Goal: Task Accomplishment & Management: Manage account settings

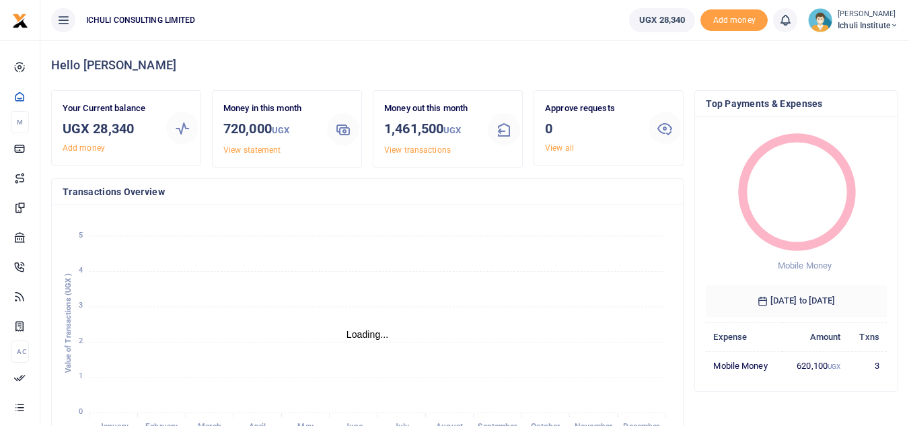
scroll to position [11, 11]
click at [880, 23] on span "Ichuli Institute" at bounding box center [868, 26] width 61 height 12
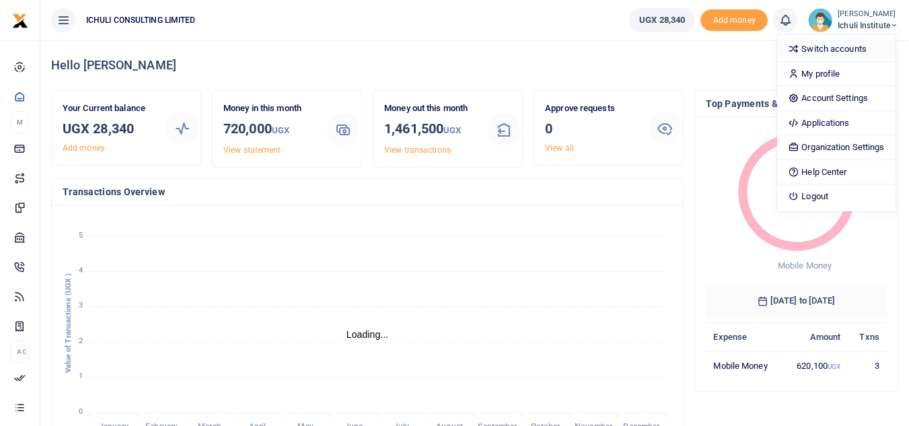
click at [815, 49] on link "Switch accounts" at bounding box center [836, 49] width 118 height 19
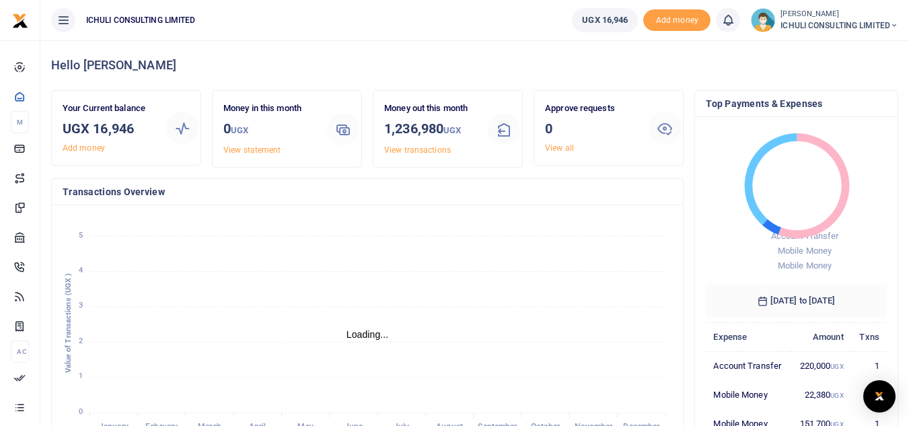
scroll to position [11, 11]
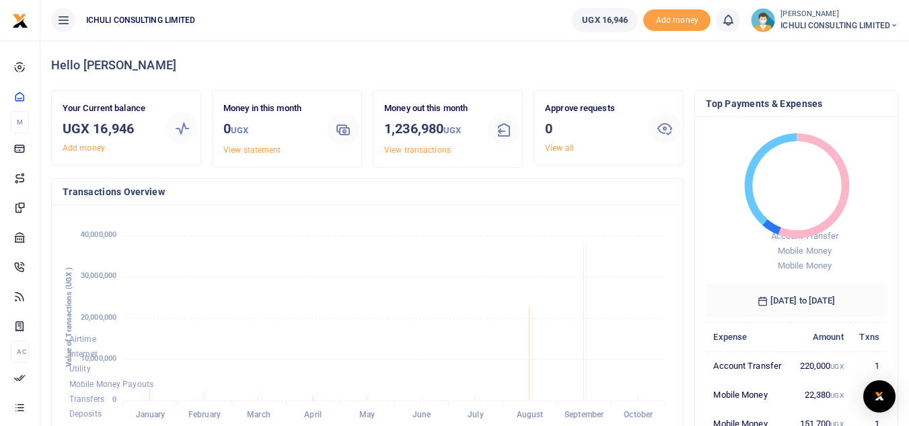
click at [894, 28] on icon at bounding box center [894, 25] width 8 height 9
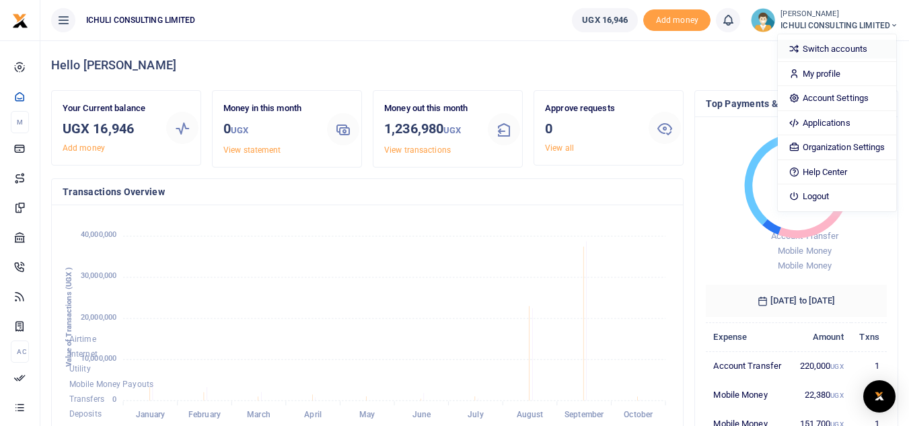
click at [838, 44] on link "Switch accounts" at bounding box center [837, 49] width 118 height 19
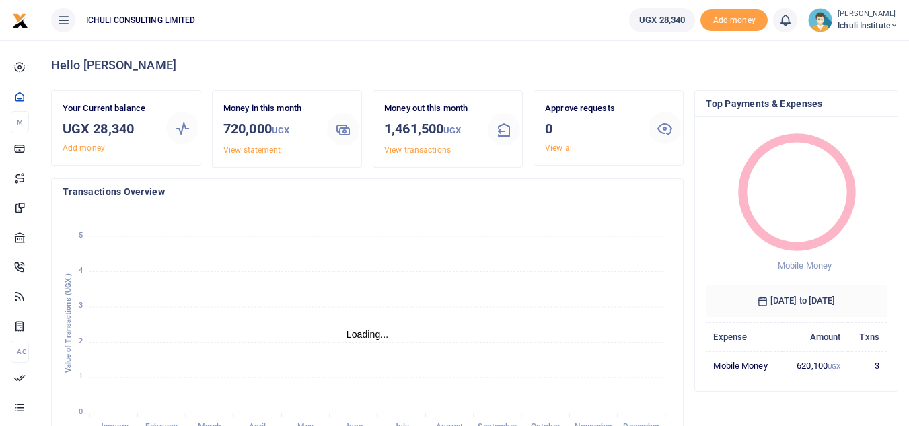
scroll to position [11, 11]
click at [736, 26] on span "Add money" at bounding box center [734, 20] width 67 height 22
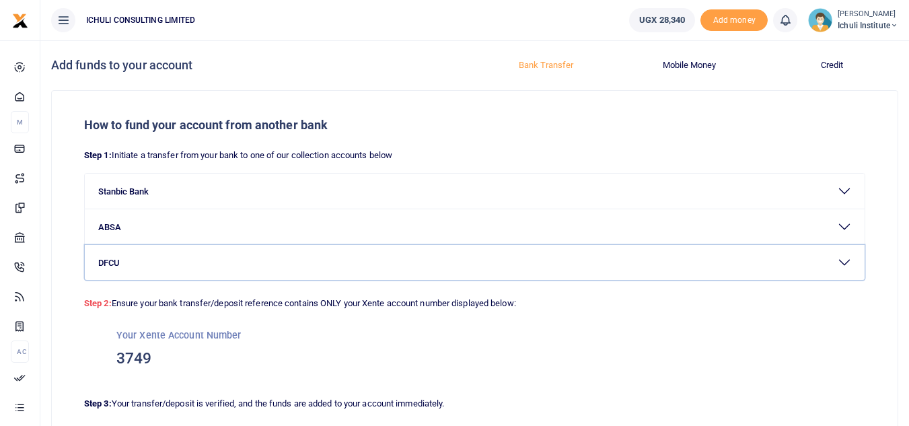
click at [844, 263] on button "DFCU" at bounding box center [475, 262] width 780 height 35
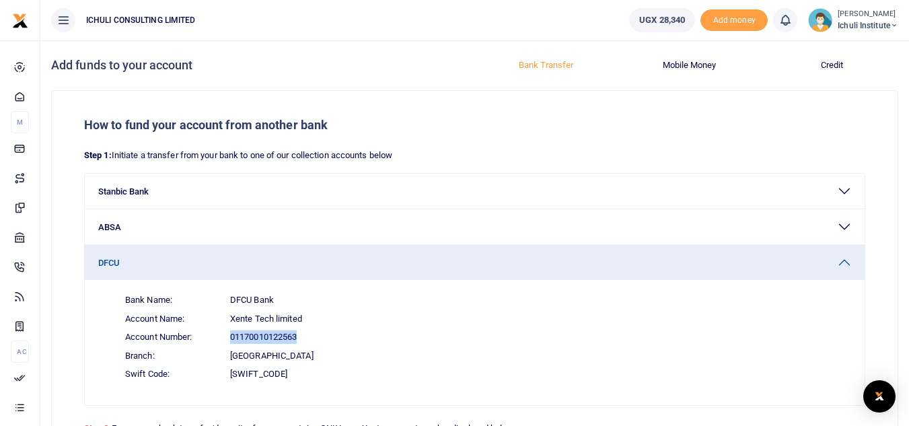
drag, startPoint x: 299, startPoint y: 336, endPoint x: 230, endPoint y: 334, distance: 68.7
click at [230, 334] on span "01170010122563" at bounding box center [263, 336] width 67 height 13
copy span "01170010122563"
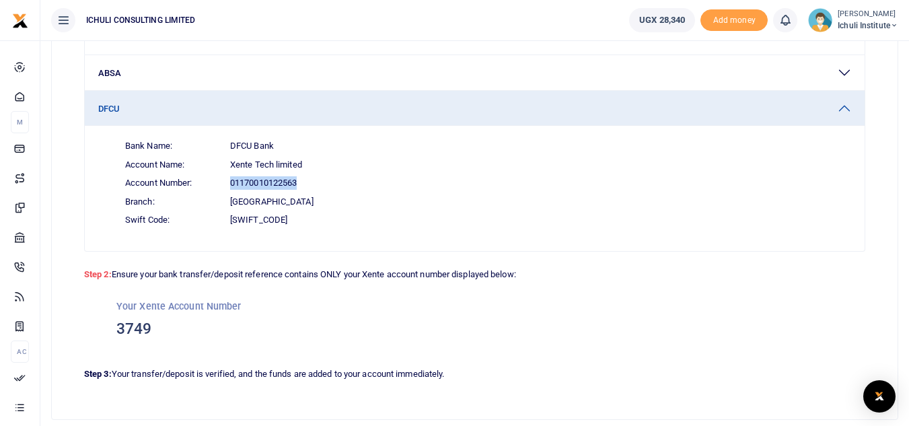
scroll to position [166, 0]
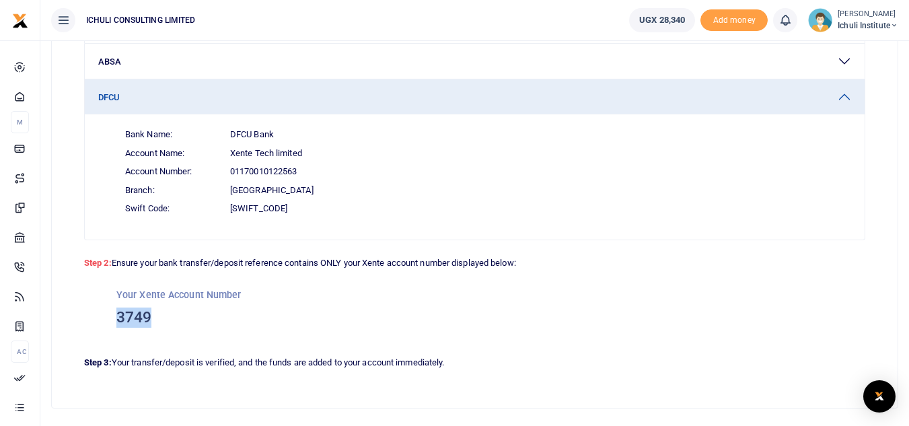
drag, startPoint x: 151, startPoint y: 315, endPoint x: 118, endPoint y: 314, distance: 32.3
click at [118, 314] on h3 "3749" at bounding box center [474, 318] width 717 height 20
copy h3 "3749"
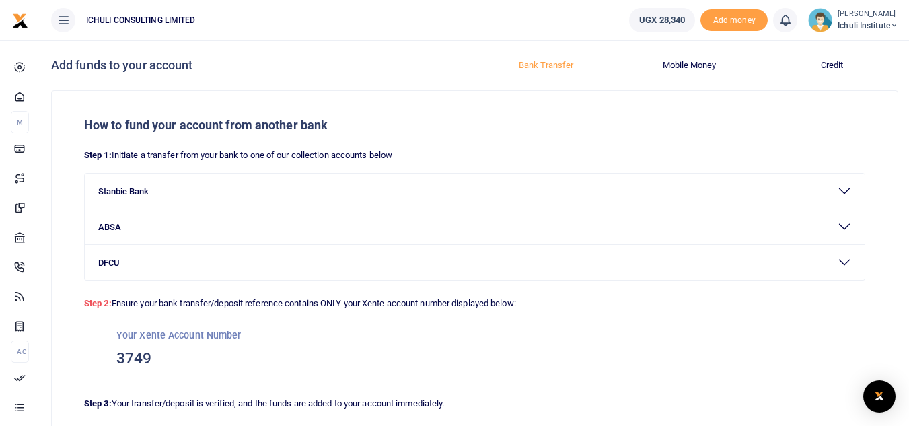
click at [888, 24] on span "Ichuli Institute" at bounding box center [868, 26] width 61 height 12
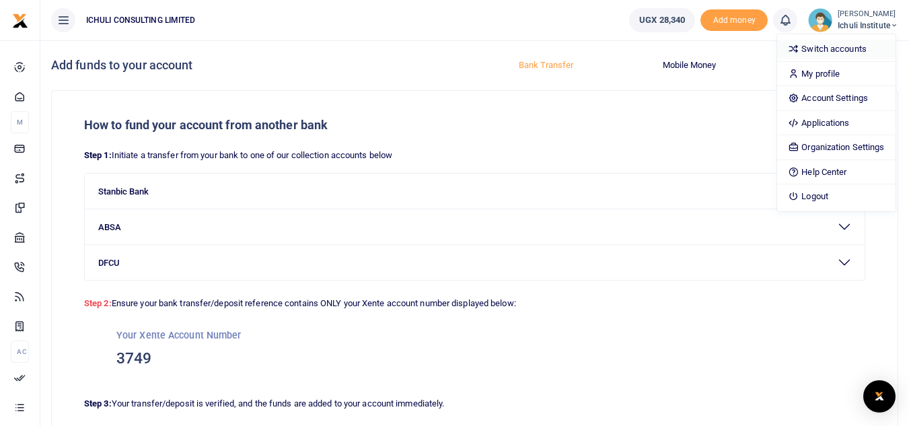
click at [820, 46] on link "Switch accounts" at bounding box center [836, 49] width 118 height 19
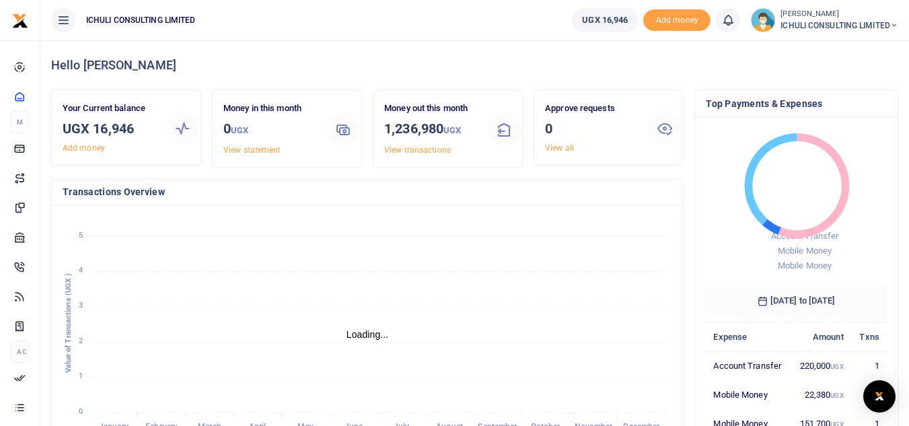
scroll to position [11, 11]
click at [675, 23] on span "Add money" at bounding box center [676, 20] width 67 height 22
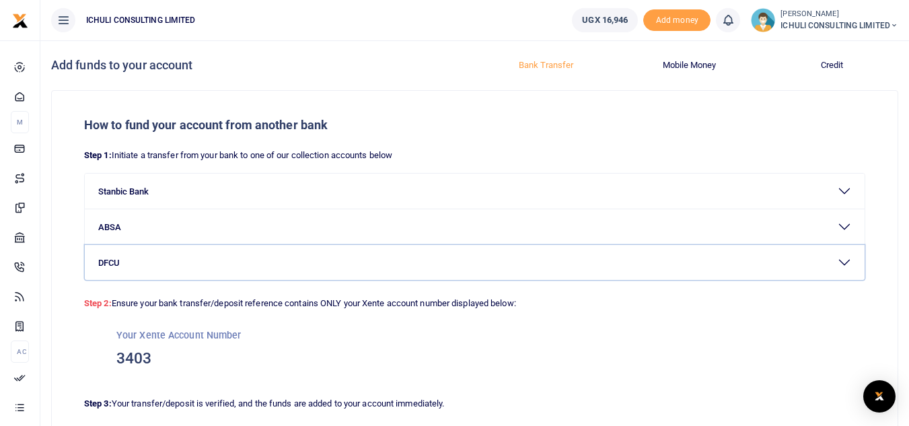
click at [845, 261] on button "DFCU" at bounding box center [475, 262] width 780 height 35
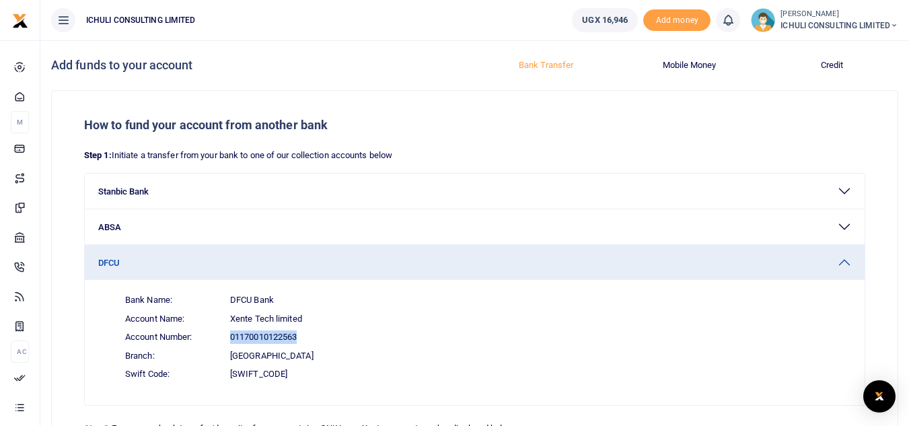
drag, startPoint x: 299, startPoint y: 336, endPoint x: 227, endPoint y: 337, distance: 72.0
click at [227, 337] on span "Account Number: 01170010122563" at bounding box center [482, 337] width 737 height 19
copy span "01170010122563"
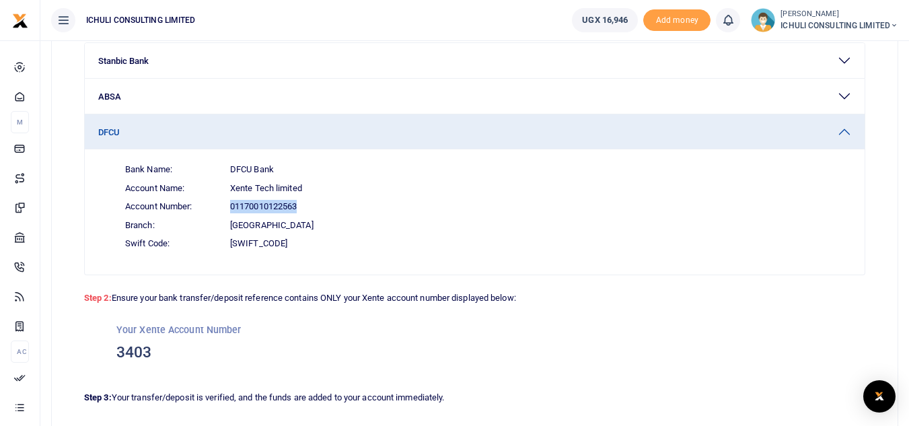
scroll to position [154, 0]
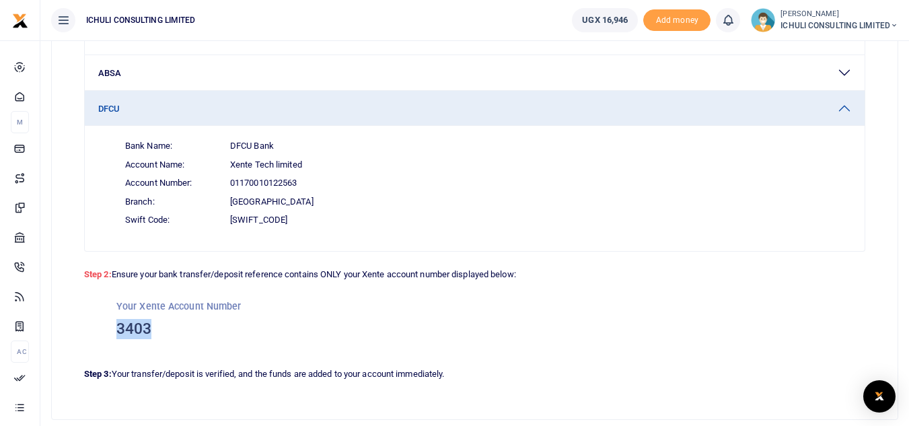
drag, startPoint x: 150, startPoint y: 328, endPoint x: 117, endPoint y: 328, distance: 33.0
click at [117, 328] on h3 "3403" at bounding box center [474, 329] width 717 height 20
copy h3 "3403"
